Goal: Information Seeking & Learning: Compare options

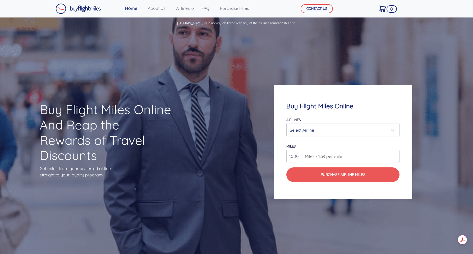
click at [314, 129] on div "Select Airline" at bounding box center [341, 130] width 103 height 10
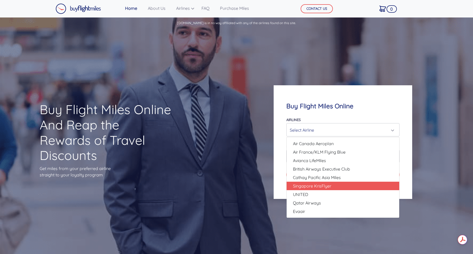
click at [308, 187] on span "Singapore KrisFlyer" at bounding box center [312, 185] width 38 height 6
select select "Singapore KrisFlyer"
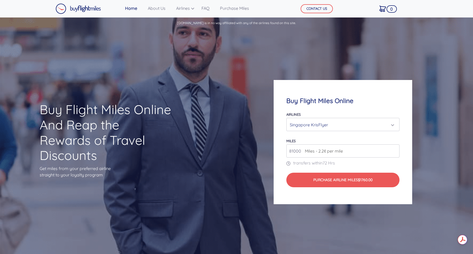
click at [394, 150] on input "81000" at bounding box center [342, 150] width 113 height 13
click at [394, 150] on input "82000" at bounding box center [342, 150] width 113 height 13
click at [365, 154] on input "82000" at bounding box center [342, 150] width 113 height 13
click at [394, 149] on input "190000" at bounding box center [342, 150] width 113 height 13
click at [394, 149] on input "191000" at bounding box center [342, 150] width 113 height 13
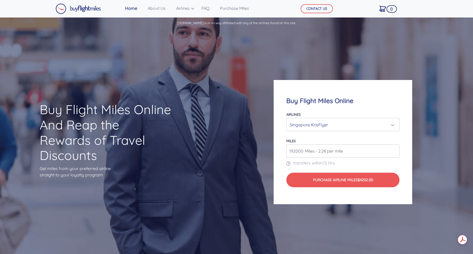
click at [394, 149] on input "192000" at bounding box center [342, 150] width 113 height 13
click at [394, 149] on input "193000" at bounding box center [342, 150] width 113 height 13
click at [394, 149] on input "194000" at bounding box center [342, 150] width 113 height 13
click at [394, 149] on input "195000" at bounding box center [342, 150] width 113 height 13
click at [394, 149] on input "205000" at bounding box center [342, 150] width 113 height 13
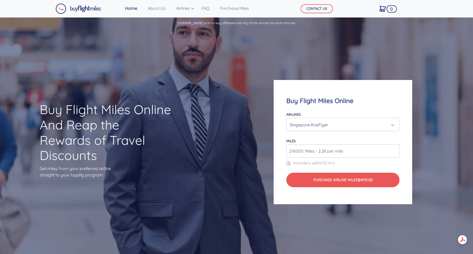
click at [394, 149] on input "216000" at bounding box center [342, 150] width 113 height 13
click at [394, 149] on input "217000" at bounding box center [342, 150] width 113 height 13
click at [394, 149] on input "218000" at bounding box center [342, 150] width 113 height 13
click at [394, 149] on input "219000" at bounding box center [342, 150] width 113 height 13
click at [394, 149] on input "220000" at bounding box center [342, 150] width 113 height 13
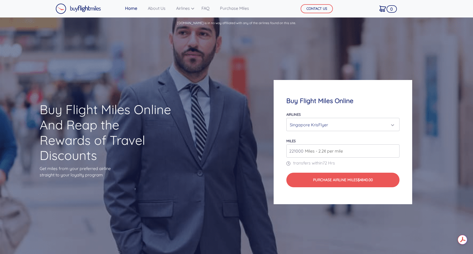
click at [394, 149] on input "221000" at bounding box center [342, 150] width 113 height 13
click at [394, 149] on input "222000" at bounding box center [342, 150] width 113 height 13
click at [394, 149] on input "223000" at bounding box center [342, 150] width 113 height 13
click at [394, 149] on input "224000" at bounding box center [342, 150] width 113 height 13
type input "225000"
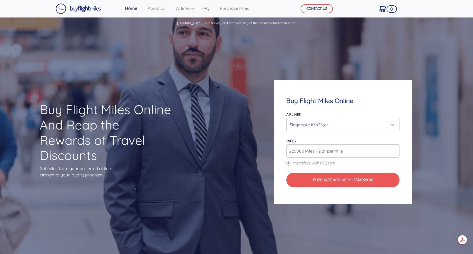
click at [394, 149] on input "225000" at bounding box center [342, 150] width 113 height 13
click at [343, 123] on div "Singapore KrisFlyer" at bounding box center [341, 124] width 103 height 10
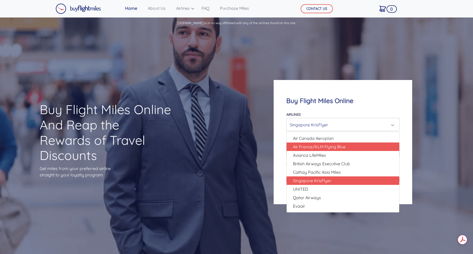
click at [320, 145] on span "Air France/KLM Flying Blue" at bounding box center [319, 146] width 53 height 6
select select "Air France/KLM Flying Blue"
type input "49000"
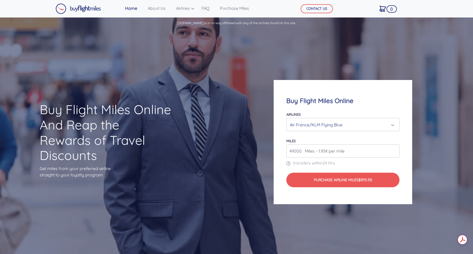
click at [341, 125] on div "Air France/KLM Flying Blue" at bounding box center [341, 124] width 103 height 10
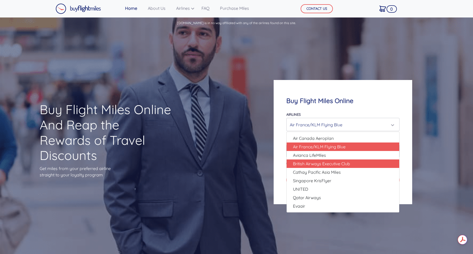
click at [311, 166] on span "British Airways Executive Club" at bounding box center [321, 163] width 57 height 6
select select "British Airways Executive Club"
type input "80000"
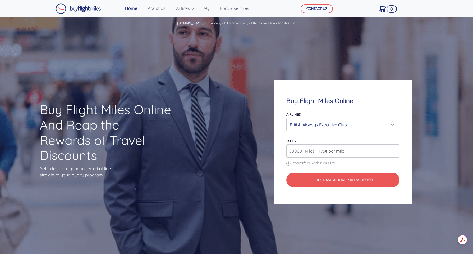
click at [358, 150] on input "80000" at bounding box center [342, 150] width 113 height 13
click at [352, 122] on div "British Airways Executive Club" at bounding box center [341, 124] width 103 height 10
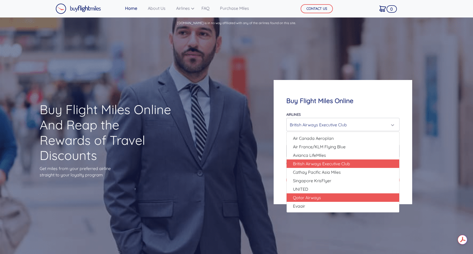
click at [315, 198] on span "Qatar Airways" at bounding box center [307, 197] width 28 height 6
select select "Qatar Airways"
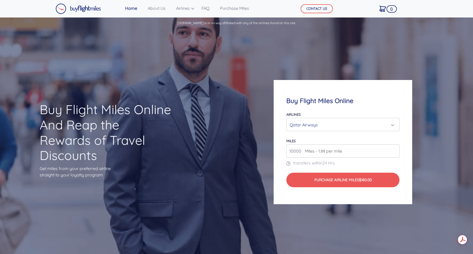
click at [294, 151] on input "10000" at bounding box center [342, 150] width 113 height 13
click at [283, 148] on div "Buy Flight Miles Online Airlines Air Canada Aeroplan Air France/KLM Flying Blue…" at bounding box center [343, 142] width 139 height 124
drag, startPoint x: 291, startPoint y: 151, endPoint x: 291, endPoint y: 155, distance: 4.0
click at [291, 152] on input "0180000" at bounding box center [342, 150] width 113 height 13
drag, startPoint x: 295, startPoint y: 152, endPoint x: 288, endPoint y: 152, distance: 7.1
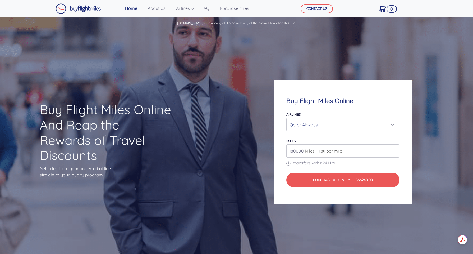
click at [288, 152] on input "180000" at bounding box center [342, 150] width 113 height 13
type input "180000"
click at [309, 125] on div "Qatar Airways" at bounding box center [341, 124] width 103 height 10
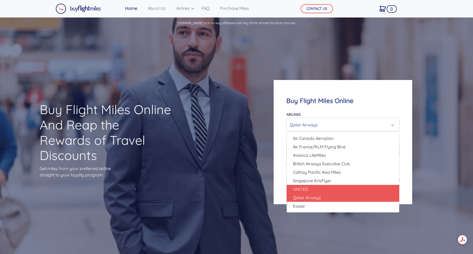
scroll to position [71, 0]
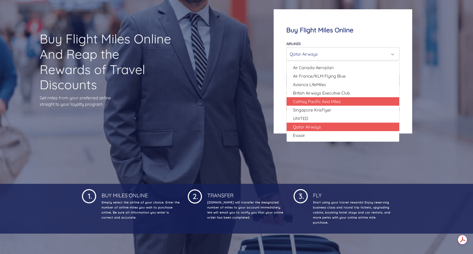
click at [300, 101] on span "Cathay Pacific Asia Miles" at bounding box center [317, 101] width 48 height 6
select select "Cathay Pacific Asia Miles"
type input "80000"
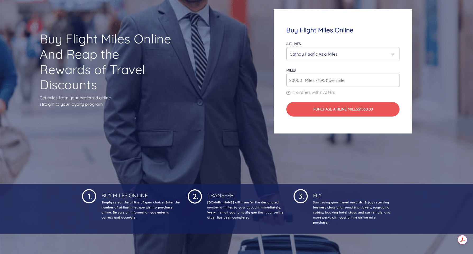
click at [350, 78] on input "80000" at bounding box center [342, 79] width 113 height 13
click at [300, 51] on div "Cathay Pacific Asia Miles" at bounding box center [341, 54] width 103 height 10
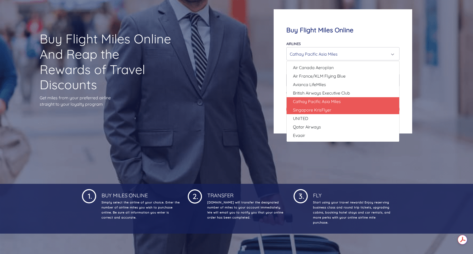
click at [302, 110] on span "Singapore KrisFlyer" at bounding box center [312, 110] width 38 height 6
select select "Singapore KrisFlyer"
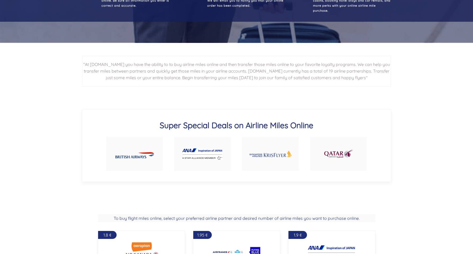
scroll to position [352, 0]
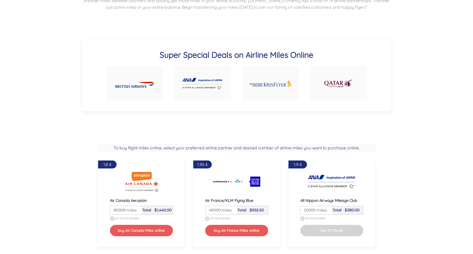
click at [278, 81] on img at bounding box center [270, 83] width 43 height 20
